Goal: Check status: Check status

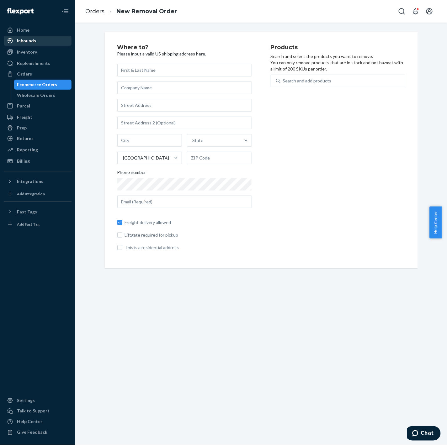
click at [32, 39] on div "Inbounds" at bounding box center [26, 41] width 19 height 6
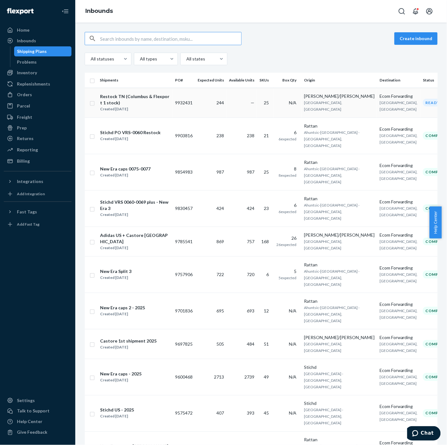
click at [128, 98] on div "Restock TN (Columbus & Flexport 1 stock)" at bounding box center [135, 99] width 70 height 13
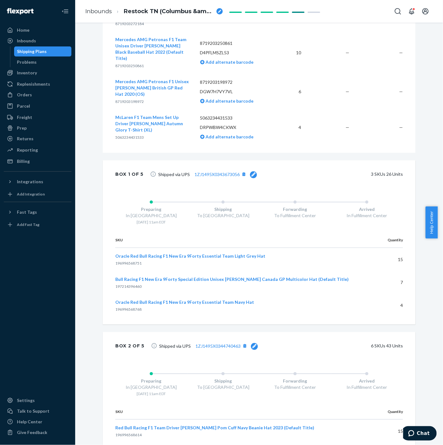
scroll to position [990, 0]
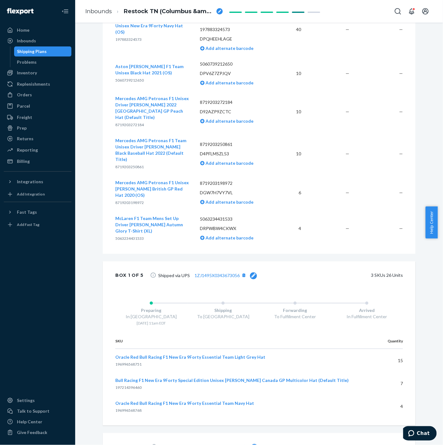
click at [42, 52] on div "Shipping Plans" at bounding box center [32, 51] width 30 height 6
